Goal: Check status: Check status

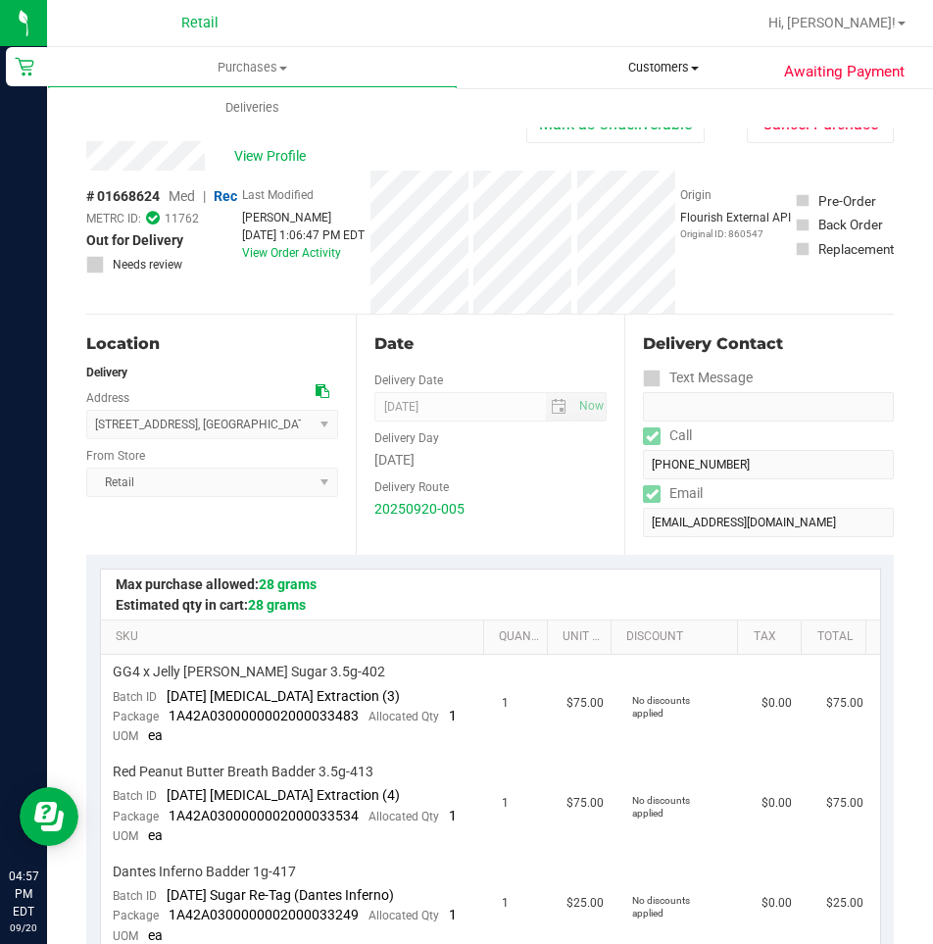
click at [657, 73] on span "Customers" at bounding box center [663, 68] width 409 height 18
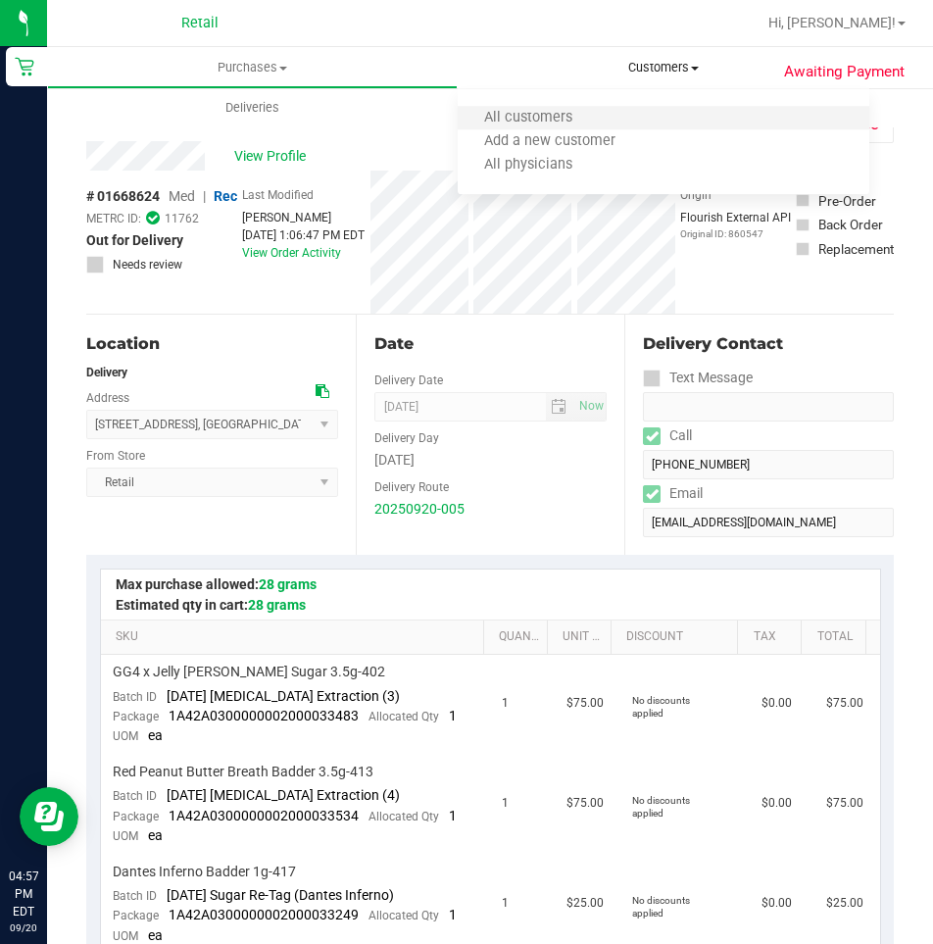
click at [508, 128] on li "All customers" at bounding box center [663, 119] width 411 height 24
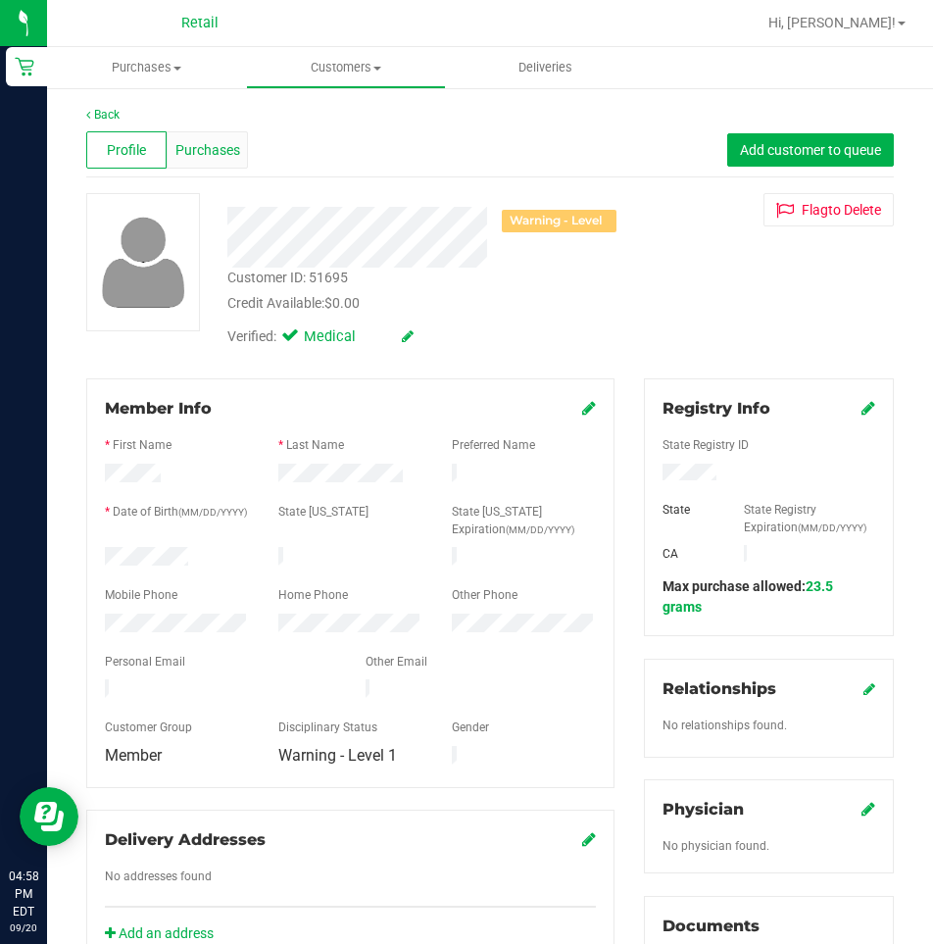
click at [205, 157] on span "Purchases" at bounding box center [207, 150] width 65 height 21
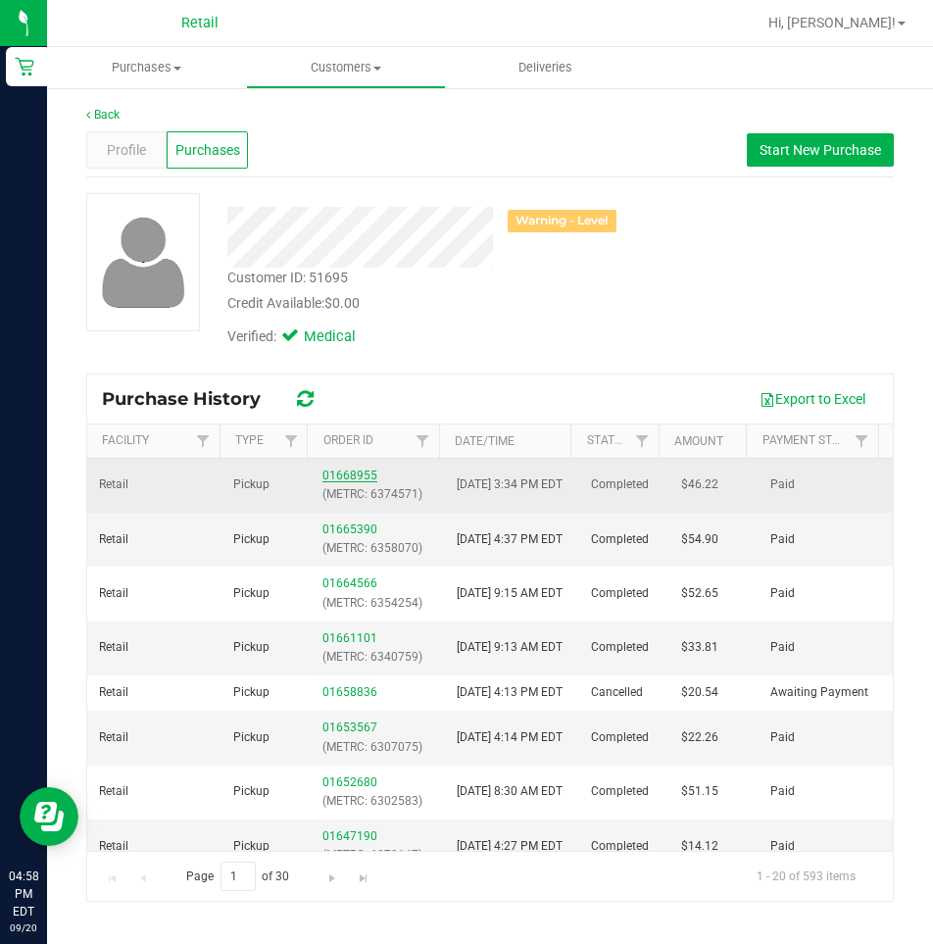
click at [347, 477] on link "01668955" at bounding box center [350, 476] width 55 height 14
